Goal: Task Accomplishment & Management: Use online tool/utility

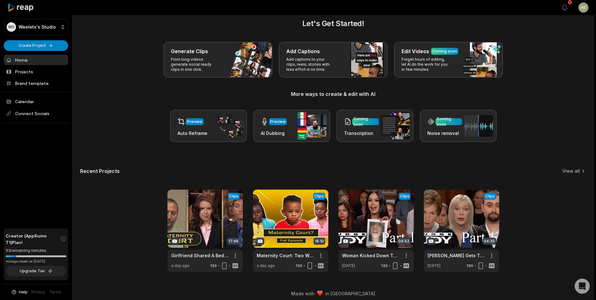
scroll to position [14, 0]
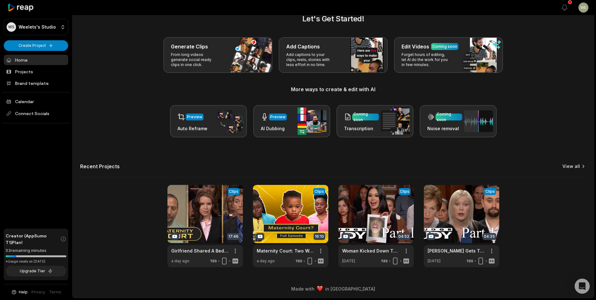
click at [574, 167] on link "View all" at bounding box center [571, 166] width 18 height 6
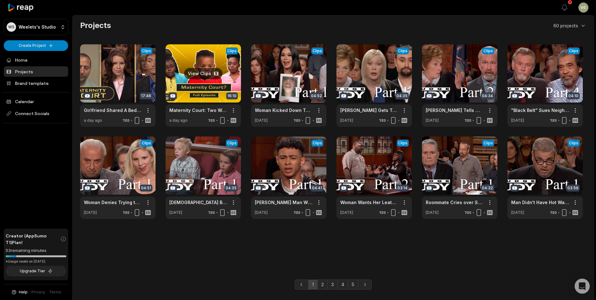
click at [211, 85] on link at bounding box center [203, 85] width 75 height 82
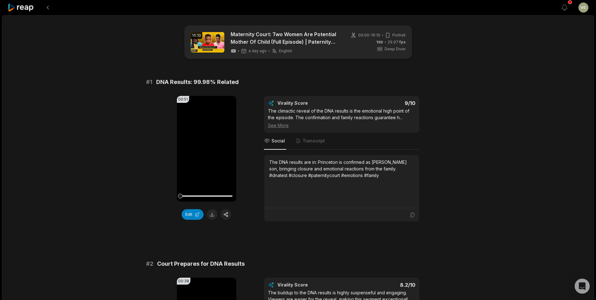
scroll to position [63, 0]
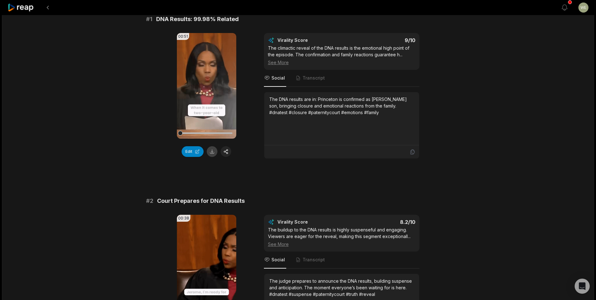
click at [210, 152] on button at bounding box center [212, 151] width 11 height 11
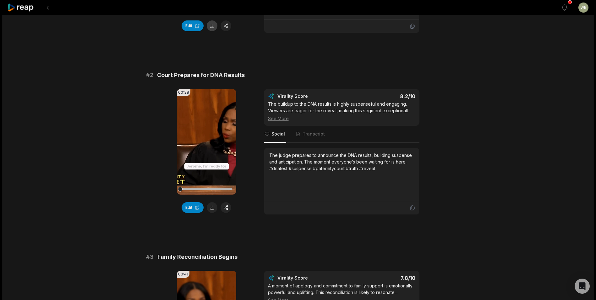
scroll to position [220, 0]
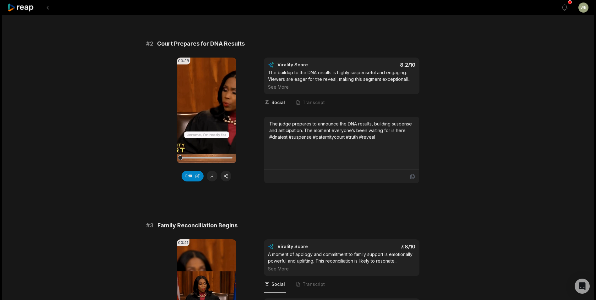
click at [211, 175] on button at bounding box center [212, 176] width 11 height 11
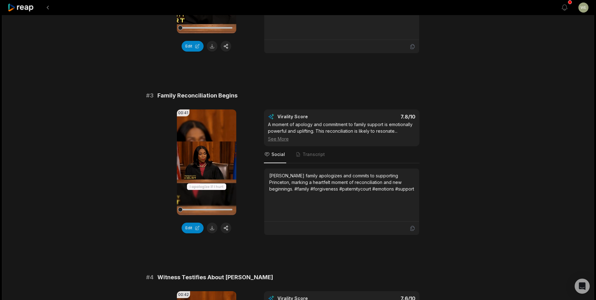
scroll to position [408, 0]
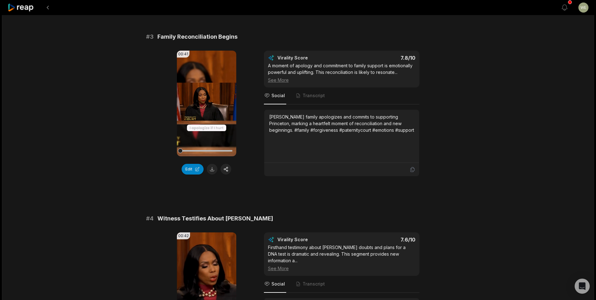
click at [215, 170] on button at bounding box center [212, 169] width 11 height 11
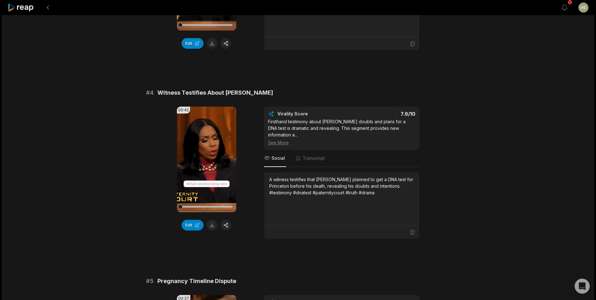
scroll to position [628, 0]
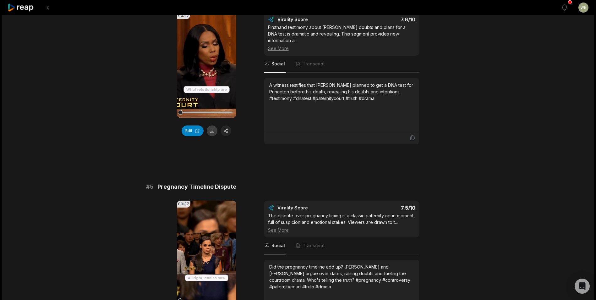
click at [212, 131] on button at bounding box center [212, 130] width 11 height 11
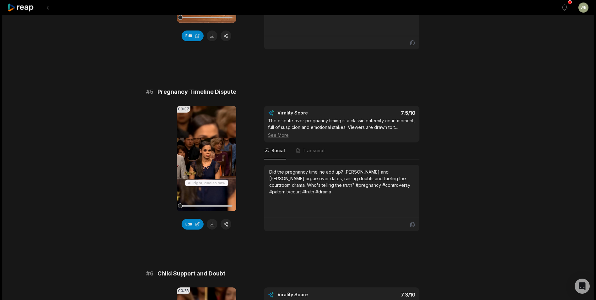
scroll to position [723, 0]
click at [213, 219] on button at bounding box center [212, 224] width 11 height 11
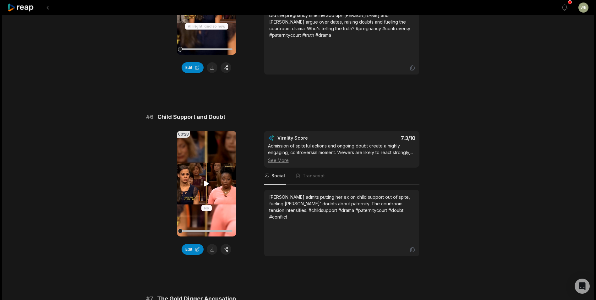
scroll to position [974, 0]
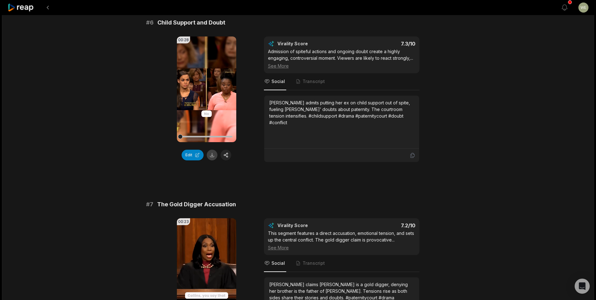
click at [213, 155] on button at bounding box center [212, 155] width 11 height 11
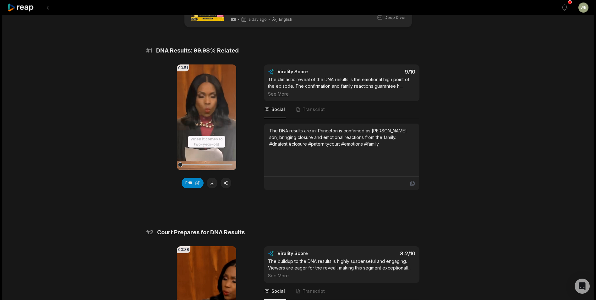
scroll to position [0, 0]
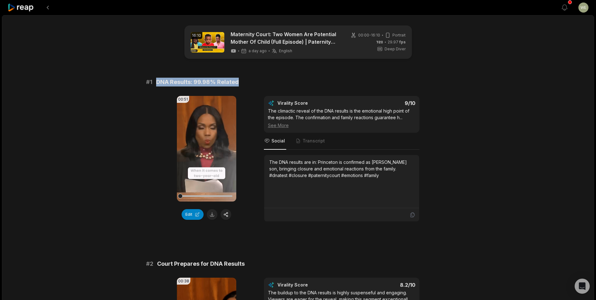
drag, startPoint x: 152, startPoint y: 81, endPoint x: 247, endPoint y: 76, distance: 94.7
drag, startPoint x: 247, startPoint y: 76, endPoint x: 225, endPoint y: 78, distance: 22.1
copy div "DNA Results: 99.98% Related"
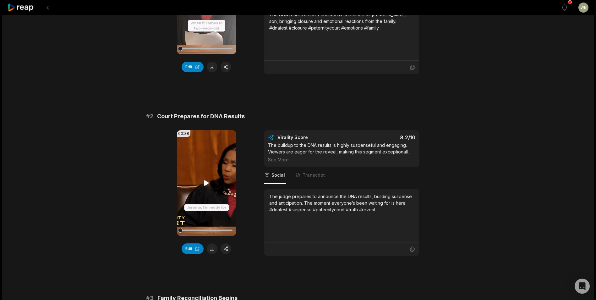
scroll to position [157, 0]
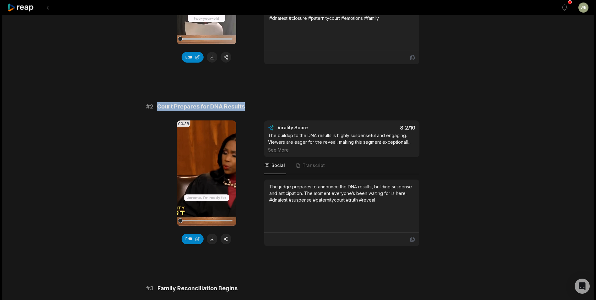
drag, startPoint x: 155, startPoint y: 104, endPoint x: 256, endPoint y: 104, distance: 101.2
click at [256, 104] on div "# 2 Court Prepares for DNA Results" at bounding box center [298, 106] width 304 height 9
drag, startPoint x: 256, startPoint y: 104, endPoint x: 227, endPoint y: 107, distance: 29.7
copy span "Court Prepares for DNA Results"
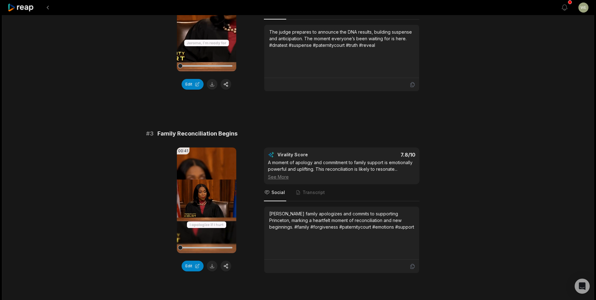
scroll to position [314, 0]
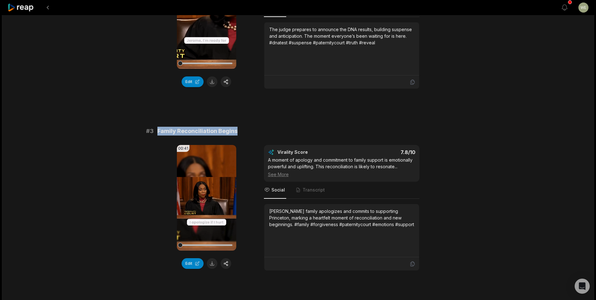
drag, startPoint x: 153, startPoint y: 128, endPoint x: 277, endPoint y: 134, distance: 124.9
click at [277, 134] on div "# 3 Family Reconciliation Begins" at bounding box center [298, 131] width 304 height 9
copy div "Family Reconciliation Begins"
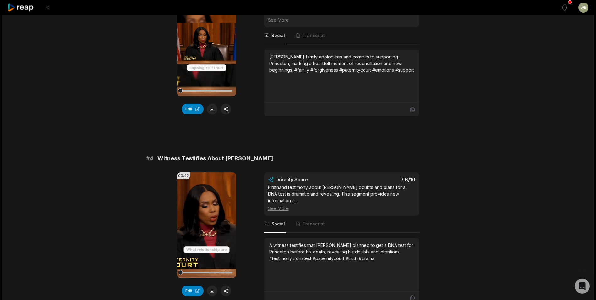
scroll to position [503, 0]
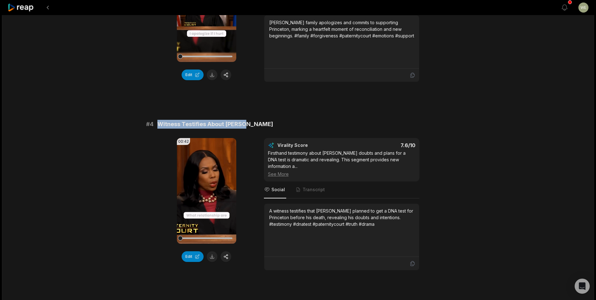
drag, startPoint x: 158, startPoint y: 123, endPoint x: 277, endPoint y: 123, distance: 119.4
click at [277, 123] on div "# 4 Witness Testifies About [PERSON_NAME]" at bounding box center [298, 124] width 304 height 9
copy span "Witness Testifies About [PERSON_NAME]"
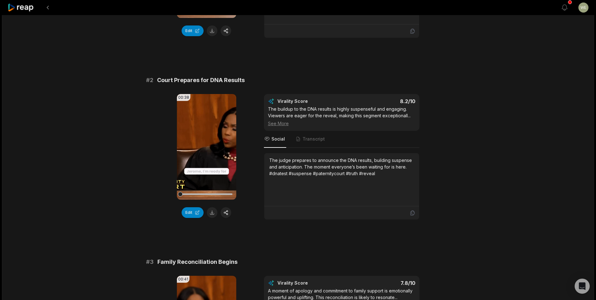
scroll to position [157, 0]
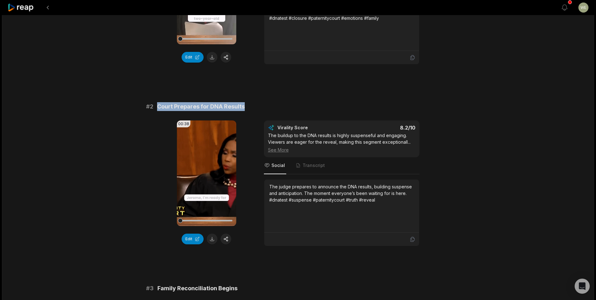
drag, startPoint x: 155, startPoint y: 107, endPoint x: 249, endPoint y: 102, distance: 95.0
drag, startPoint x: 249, startPoint y: 102, endPoint x: 233, endPoint y: 101, distance: 16.7
copy div "Court Prepares for DNA Results"
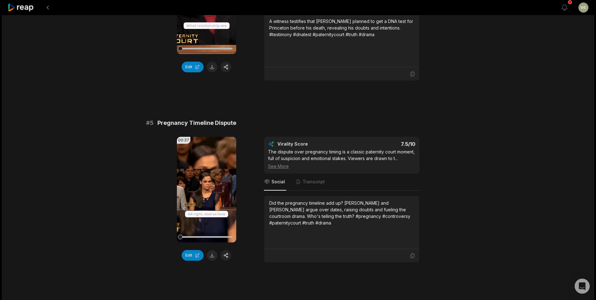
scroll to position [754, 0]
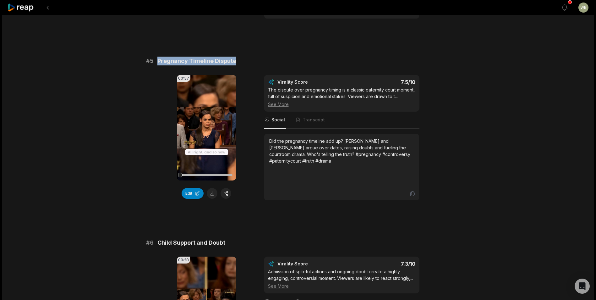
drag, startPoint x: 155, startPoint y: 54, endPoint x: 238, endPoint y: 53, distance: 83.0
click at [238, 57] on div "# 5 Pregnancy Timeline Dispute" at bounding box center [298, 61] width 304 height 9
drag, startPoint x: 238, startPoint y: 53, endPoint x: 228, endPoint y: 53, distance: 9.7
copy span "Pregnancy Timeline Dispute"
click at [251, 226] on div "# 1 DNA Results: 99.98% Related 00:51 Your browser does not support mp4 format.…" at bounding box center [298, 215] width 304 height 1785
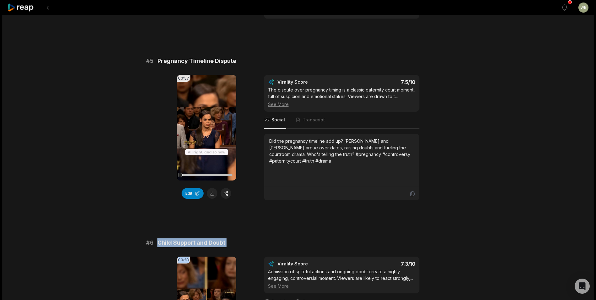
drag, startPoint x: 157, startPoint y: 242, endPoint x: 231, endPoint y: 250, distance: 74.2
drag, startPoint x: 231, startPoint y: 250, endPoint x: 209, endPoint y: 241, distance: 24.3
click at [209, 241] on span "Child Support and Doubt" at bounding box center [191, 242] width 68 height 9
drag, startPoint x: 157, startPoint y: 242, endPoint x: 228, endPoint y: 243, distance: 70.4
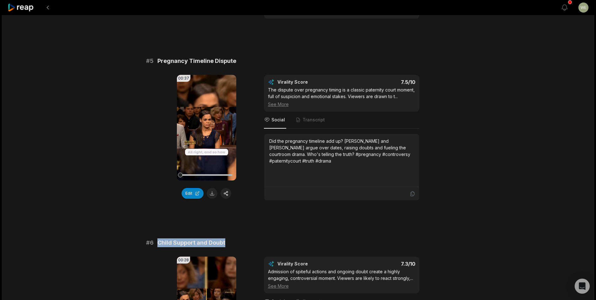
click at [228, 243] on div "# 6 Child Support and Doubt" at bounding box center [298, 242] width 304 height 9
drag, startPoint x: 228, startPoint y: 243, endPoint x: 224, endPoint y: 243, distance: 3.8
copy span "Child Support and Doubt"
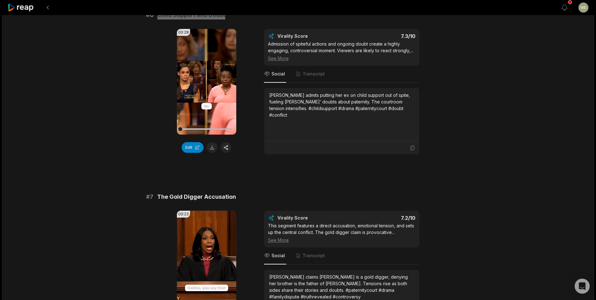
scroll to position [1037, 0]
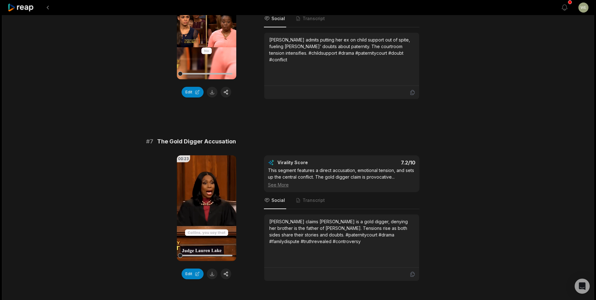
click at [209, 274] on button at bounding box center [212, 273] width 11 height 11
drag, startPoint x: 158, startPoint y: 140, endPoint x: 274, endPoint y: 134, distance: 116.4
copy span "The Gold Digger Accusation"
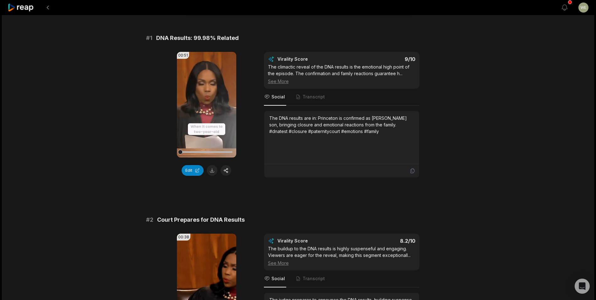
scroll to position [0, 0]
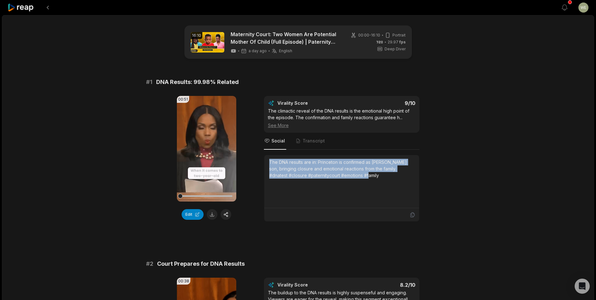
drag, startPoint x: 270, startPoint y: 161, endPoint x: 374, endPoint y: 181, distance: 106.1
click at [374, 181] on div "The DNA results are in: Princeton is confirmed as [PERSON_NAME] son, bringing c…" at bounding box center [341, 181] width 145 height 45
drag, startPoint x: 374, startPoint y: 181, endPoint x: 323, endPoint y: 168, distance: 53.1
copy div "The DNA results are in: Princeton is confirmed as [PERSON_NAME] son, bringing c…"
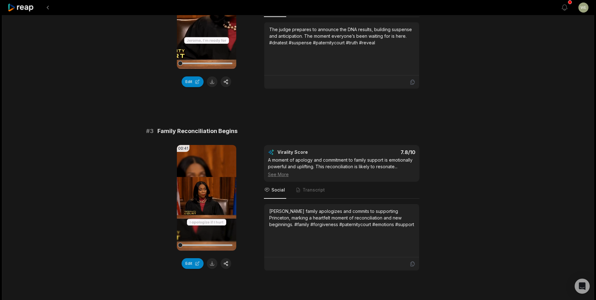
scroll to position [346, 0]
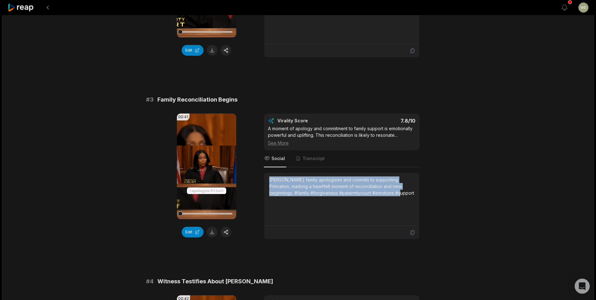
drag, startPoint x: 268, startPoint y: 181, endPoint x: 397, endPoint y: 193, distance: 129.7
click at [397, 193] on div "[PERSON_NAME] family apologizes and commits to supporting Princeton, marking a …" at bounding box center [341, 199] width 155 height 53
drag, startPoint x: 397, startPoint y: 193, endPoint x: 369, endPoint y: 190, distance: 28.5
copy div "[PERSON_NAME] family apologizes and commits to supporting Princeton, marking a …"
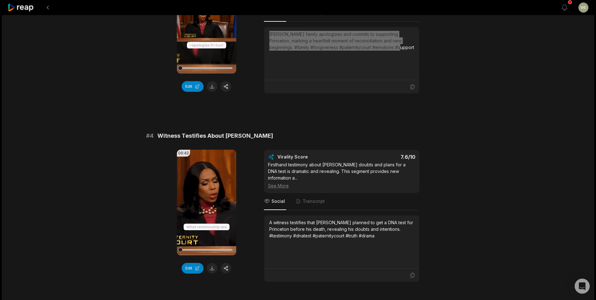
scroll to position [503, 0]
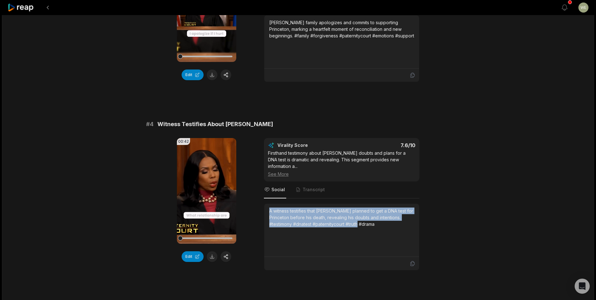
drag, startPoint x: 269, startPoint y: 204, endPoint x: 396, endPoint y: 221, distance: 127.5
click at [396, 221] on div "A witness testifies that [PERSON_NAME] planned to get a DNA test for Princeton …" at bounding box center [341, 229] width 145 height 45
drag, startPoint x: 396, startPoint y: 221, endPoint x: 338, endPoint y: 209, distance: 59.2
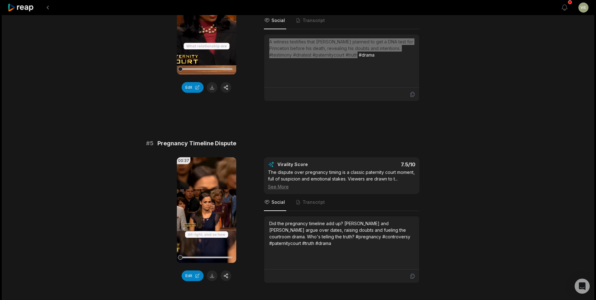
scroll to position [723, 0]
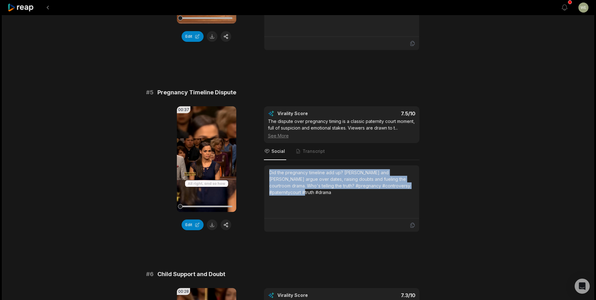
drag, startPoint x: 269, startPoint y: 172, endPoint x: 420, endPoint y: 188, distance: 152.2
click at [420, 188] on div "00:37 Your browser does not support mp4 format. Edit Virality Score 7.5 /10 The…" at bounding box center [298, 169] width 304 height 126
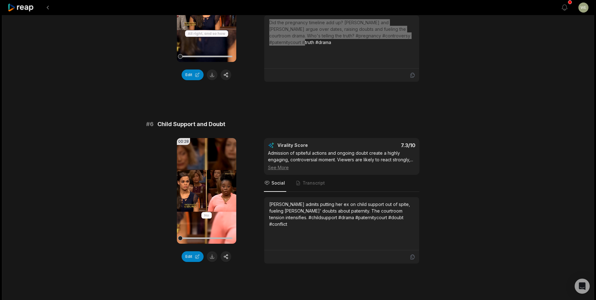
scroll to position [911, 0]
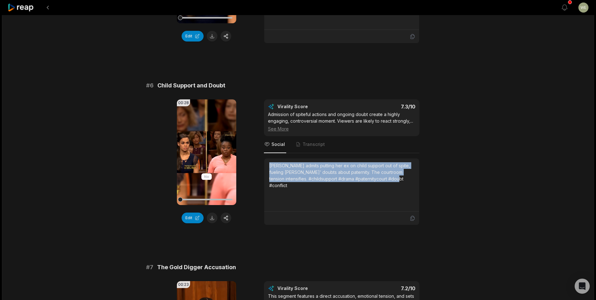
drag, startPoint x: 268, startPoint y: 165, endPoint x: 400, endPoint y: 180, distance: 132.8
click at [400, 180] on div "[PERSON_NAME] admits putting her ex on child support out of spite, fueling [PER…" at bounding box center [341, 184] width 155 height 53
drag, startPoint x: 400, startPoint y: 180, endPoint x: 355, endPoint y: 173, distance: 46.0
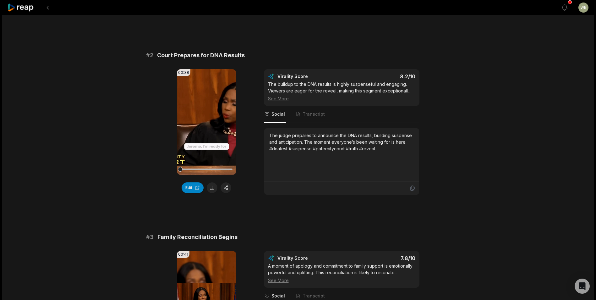
scroll to position [157, 0]
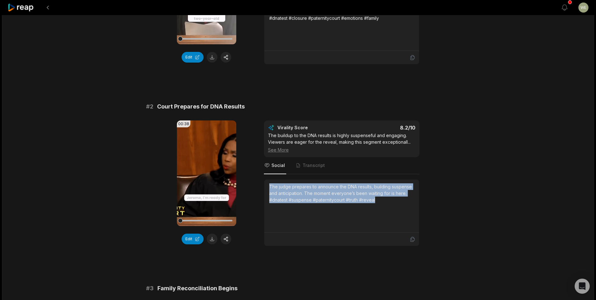
drag, startPoint x: 267, startPoint y: 186, endPoint x: 401, endPoint y: 205, distance: 134.9
click at [401, 205] on div "The judge prepares to announce the DNA results, building suspense and anticipat…" at bounding box center [341, 205] width 155 height 53
drag, startPoint x: 401, startPoint y: 205, endPoint x: 354, endPoint y: 198, distance: 47.1
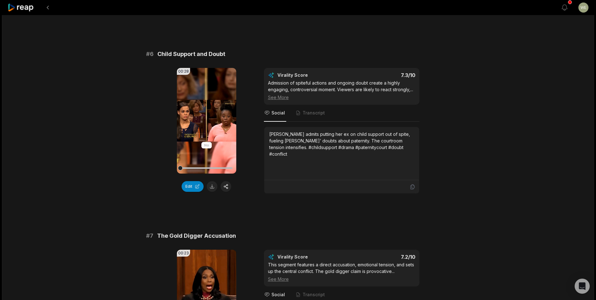
scroll to position [1037, 0]
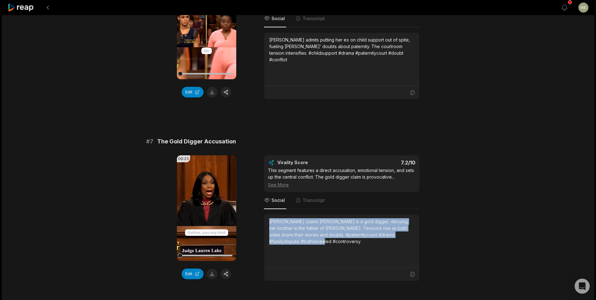
drag, startPoint x: 274, startPoint y: 221, endPoint x: 323, endPoint y: 245, distance: 54.1
click at [323, 245] on div "[PERSON_NAME] claims [PERSON_NAME] is a gold digger, denying her brother is the…" at bounding box center [341, 240] width 155 height 53
drag, startPoint x: 323, startPoint y: 245, endPoint x: 292, endPoint y: 234, distance: 32.7
click at [21, 9] on icon at bounding box center [21, 7] width 27 height 8
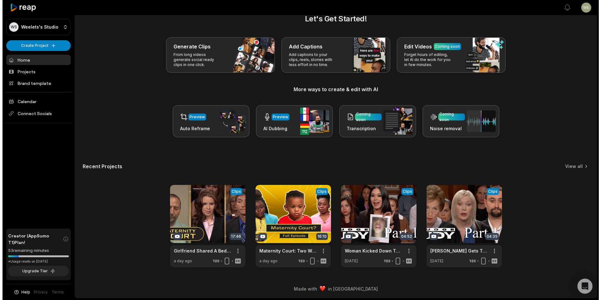
scroll to position [14, 0]
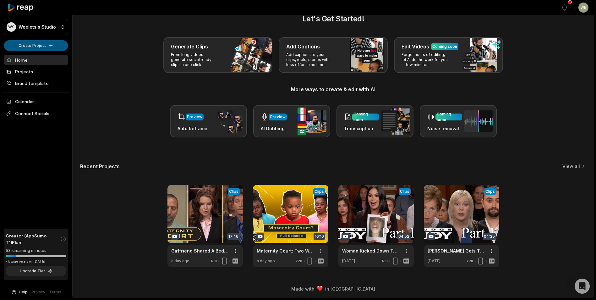
click at [37, 46] on html "WS Weelets's Studio Create Project Home Projects Brand template Calendar Connec…" at bounding box center [298, 136] width 596 height 300
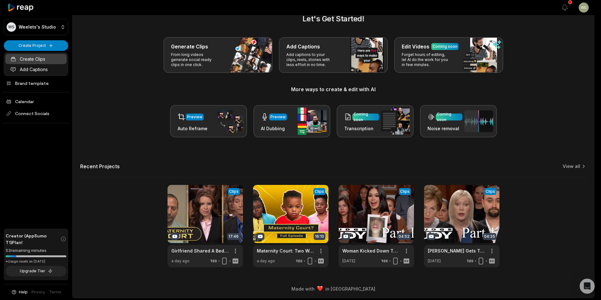
click at [36, 61] on link "Create Clips" at bounding box center [35, 59] width 61 height 10
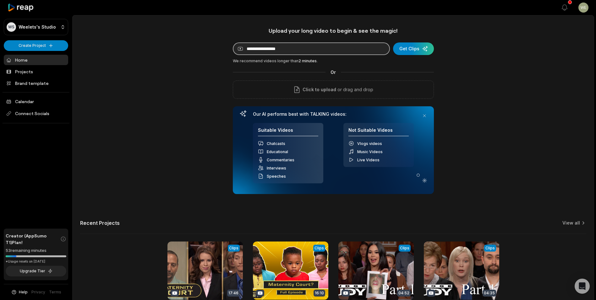
click at [325, 51] on input at bounding box center [311, 48] width 157 height 13
paste input "**********"
type input "**********"
click at [408, 48] on div "submit" at bounding box center [413, 48] width 41 height 13
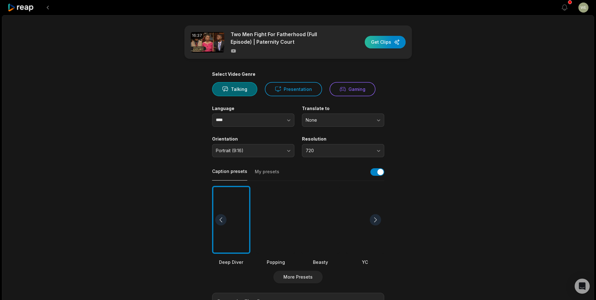
click at [376, 44] on div "button" at bounding box center [385, 42] width 41 height 13
